Goal: Task Accomplishment & Management: Use online tool/utility

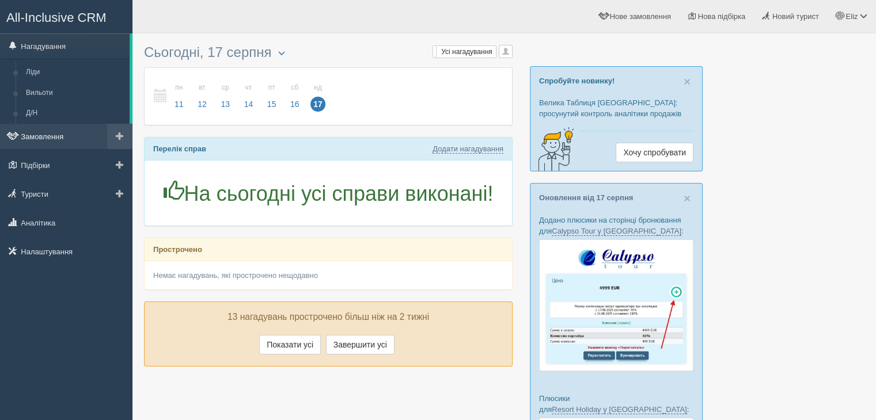
click at [77, 130] on link "Замовлення" at bounding box center [66, 136] width 132 height 25
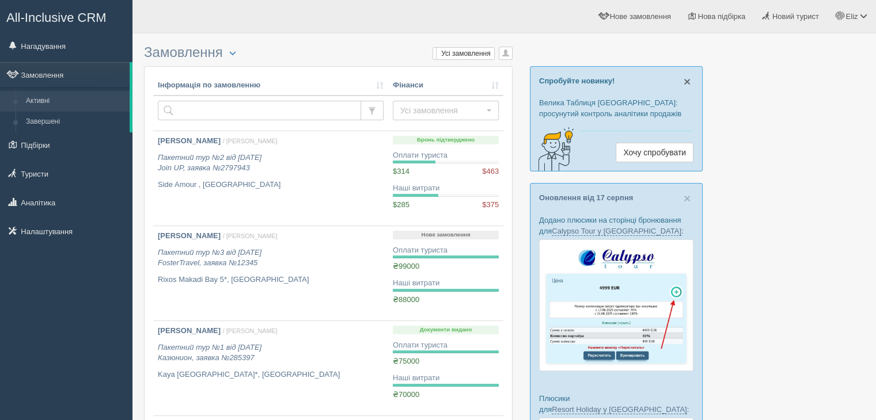
click at [684, 81] on span "×" at bounding box center [687, 81] width 7 height 13
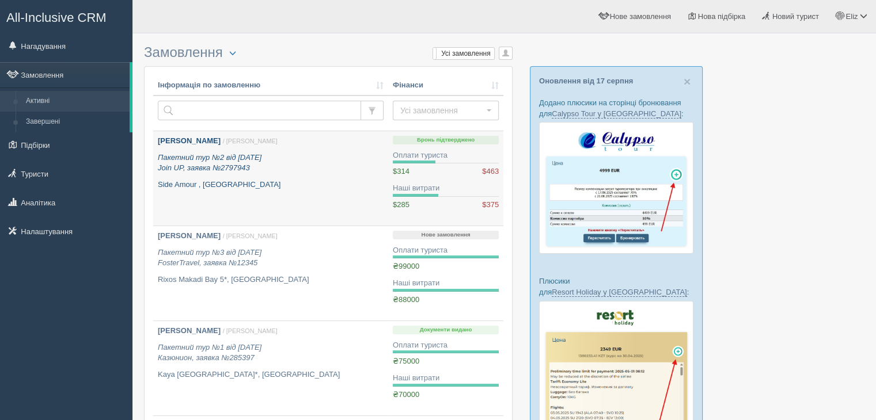
click at [243, 153] on icon "Пакетний тур №2 від 16.06.2023 Join UP, заявка №2797943" at bounding box center [210, 163] width 104 height 20
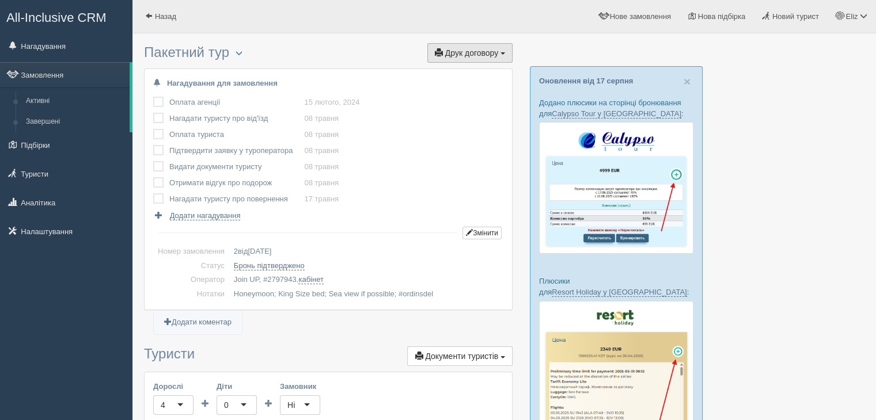
click at [481, 51] on span "Друк договору" at bounding box center [471, 52] width 53 height 9
click at [458, 113] on link at bounding box center [434, 111] width 156 height 19
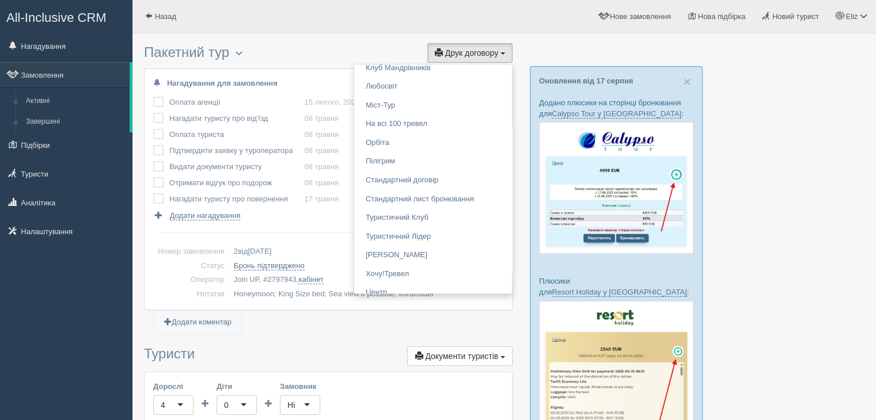
scroll to position [1624, 0]
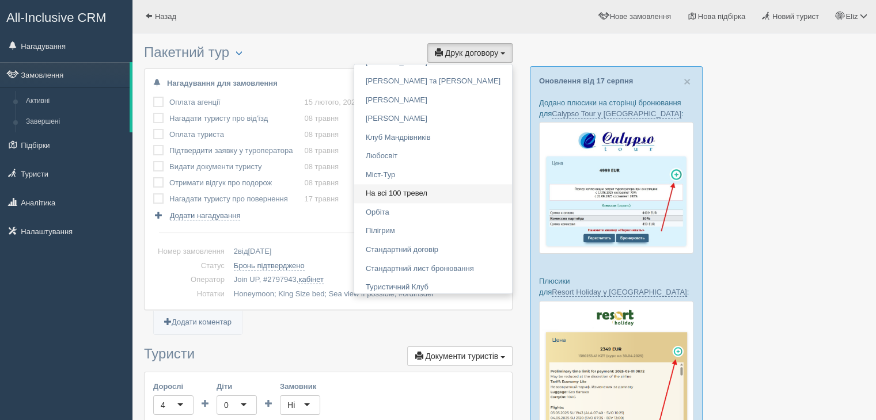
click at [423, 193] on link "На всі 100 тревел" at bounding box center [433, 193] width 158 height 19
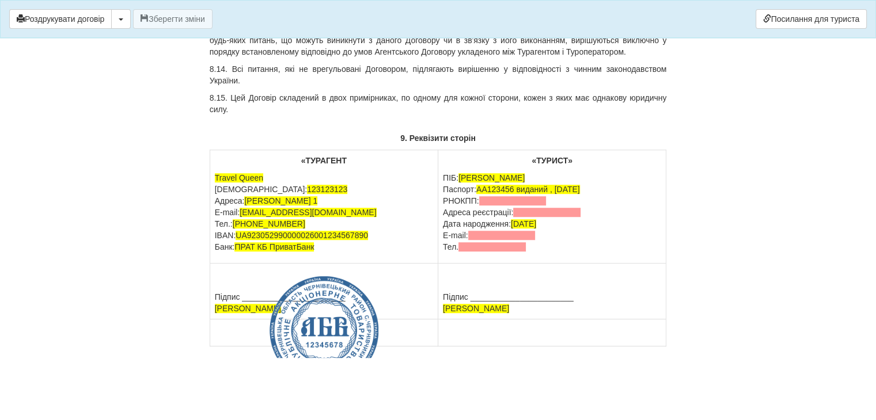
scroll to position [5225, 0]
